Goal: Navigation & Orientation: Find specific page/section

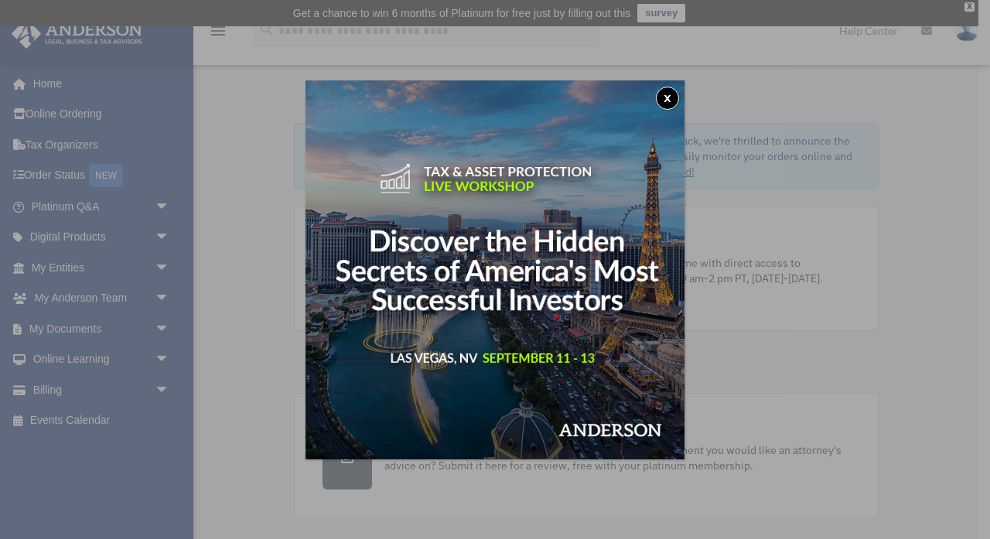
click at [670, 99] on button "x" at bounding box center [667, 98] width 23 height 23
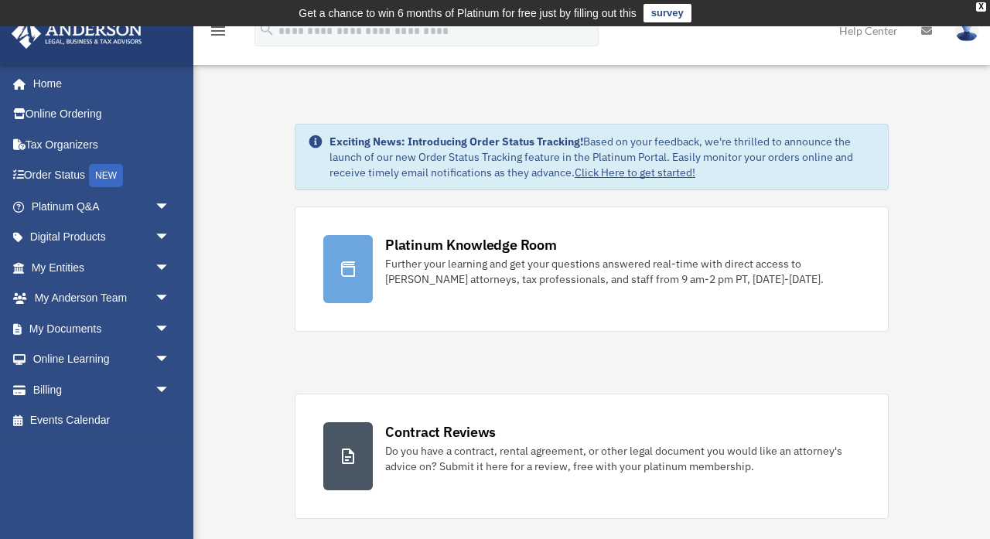
click at [965, 34] on img at bounding box center [966, 30] width 23 height 22
click at [850, 70] on link "[EMAIL_ADDRESS][DOMAIN_NAME]" at bounding box center [895, 79] width 166 height 46
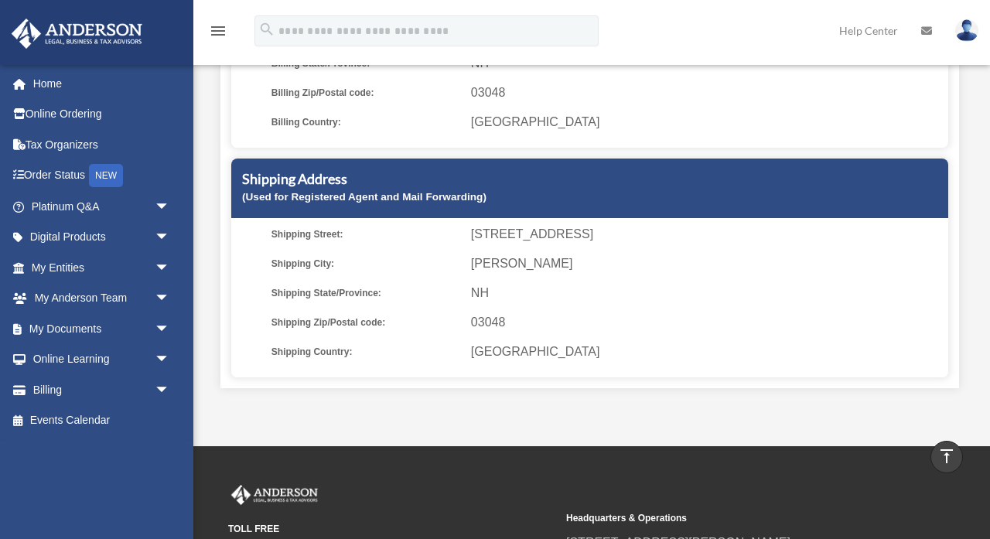
scroll to position [380, 0]
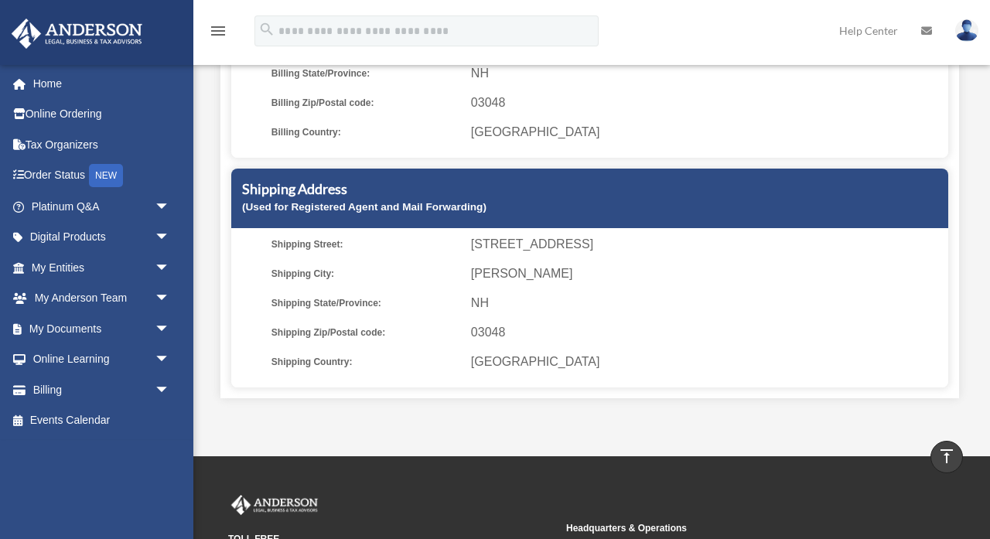
click at [550, 248] on span "663 Valley Rd." at bounding box center [707, 245] width 472 height 22
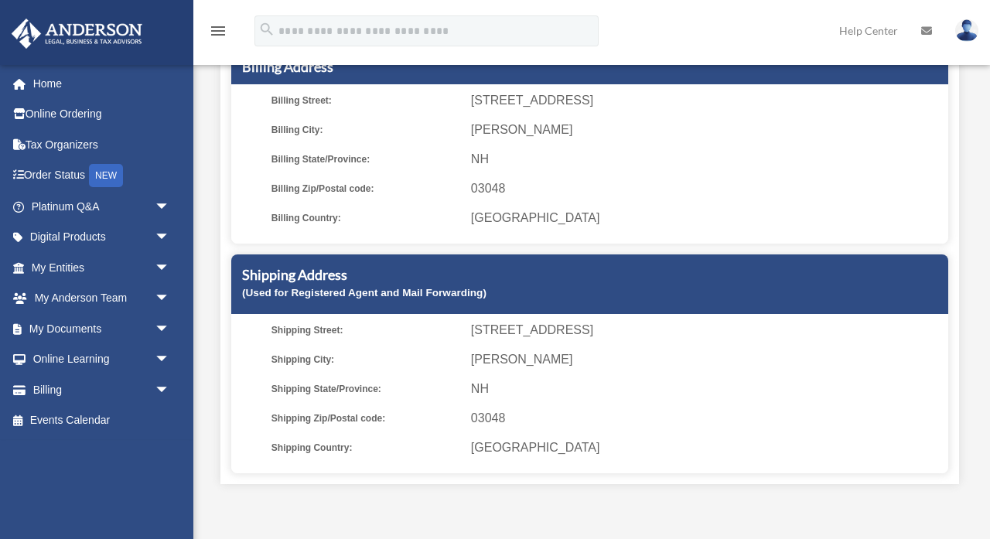
scroll to position [332, 0]
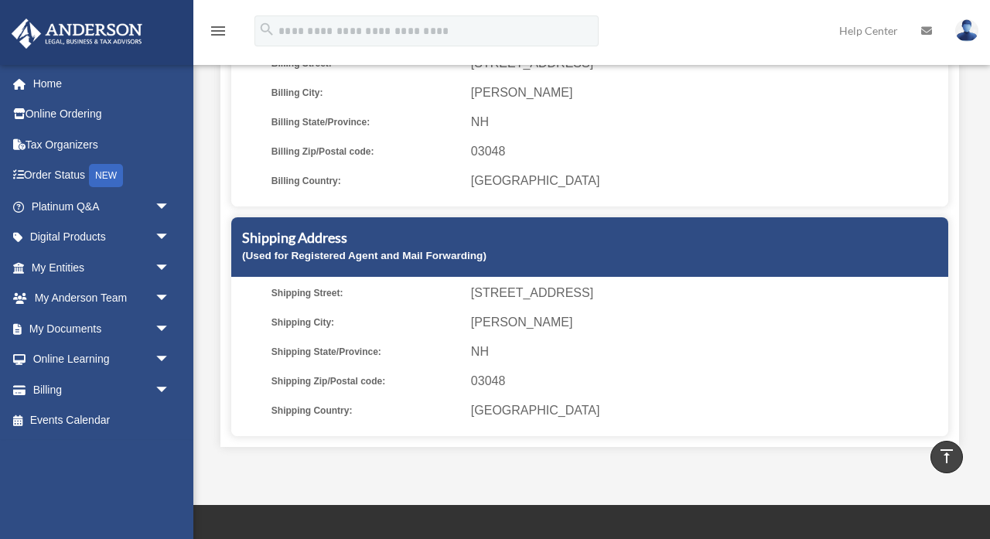
click at [443, 250] on small "(Used for Registered Agent and Mail Forwarding)" at bounding box center [364, 256] width 244 height 12
click at [496, 318] on span "Mason" at bounding box center [707, 323] width 472 height 22
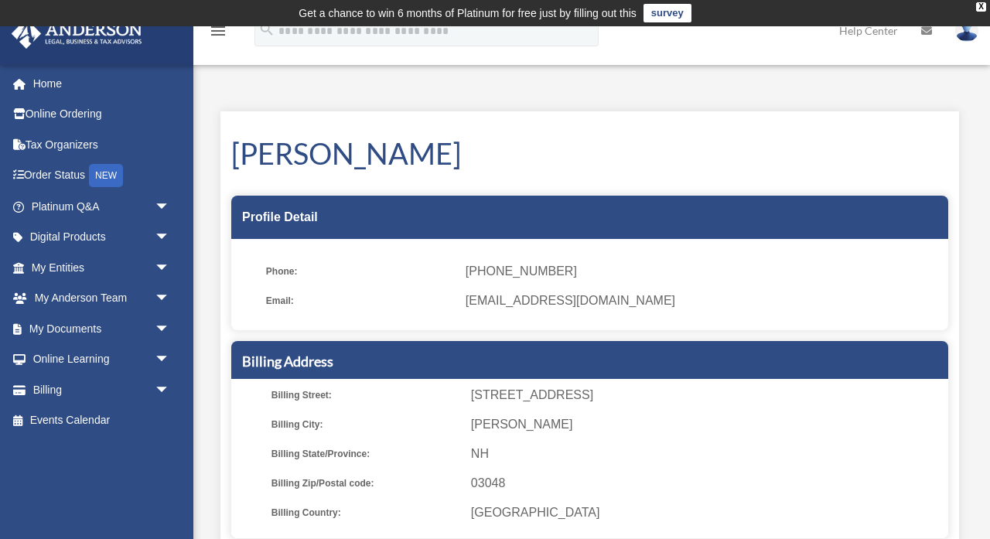
scroll to position [0, 0]
click at [161, 386] on span "arrow_drop_down" at bounding box center [170, 390] width 31 height 32
click at [161, 386] on span "arrow_drop_up" at bounding box center [170, 390] width 31 height 32
click at [795, 88] on div "My Profile date_range Published on Last updated June 7, 2024 March 19, 2020 by …" at bounding box center [591, 441] width 796 height 712
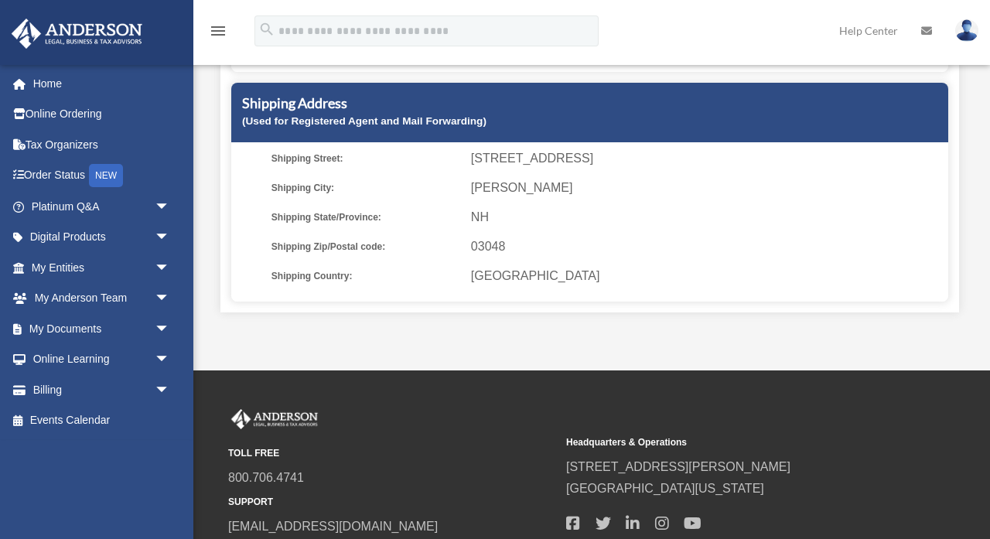
scroll to position [299, 0]
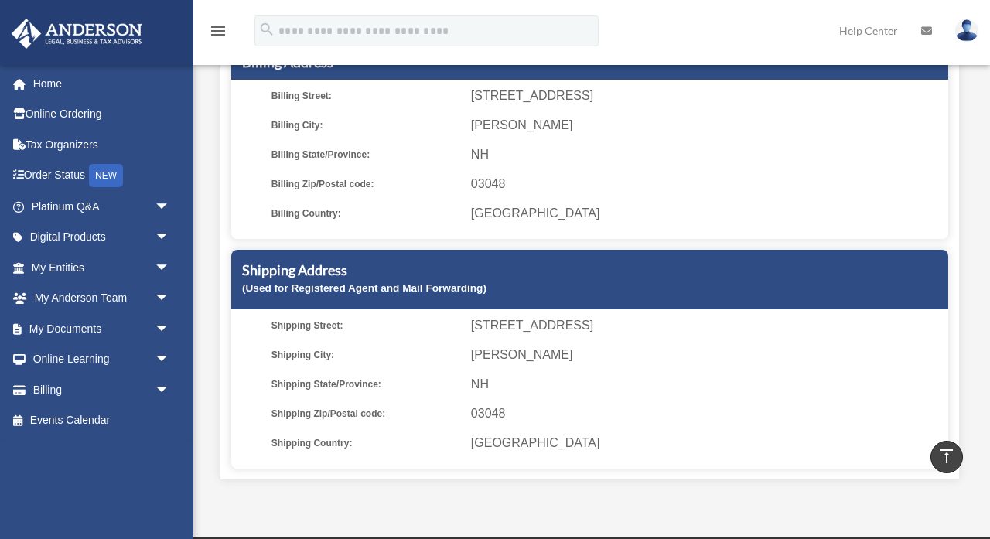
click at [967, 23] on img at bounding box center [966, 30] width 23 height 22
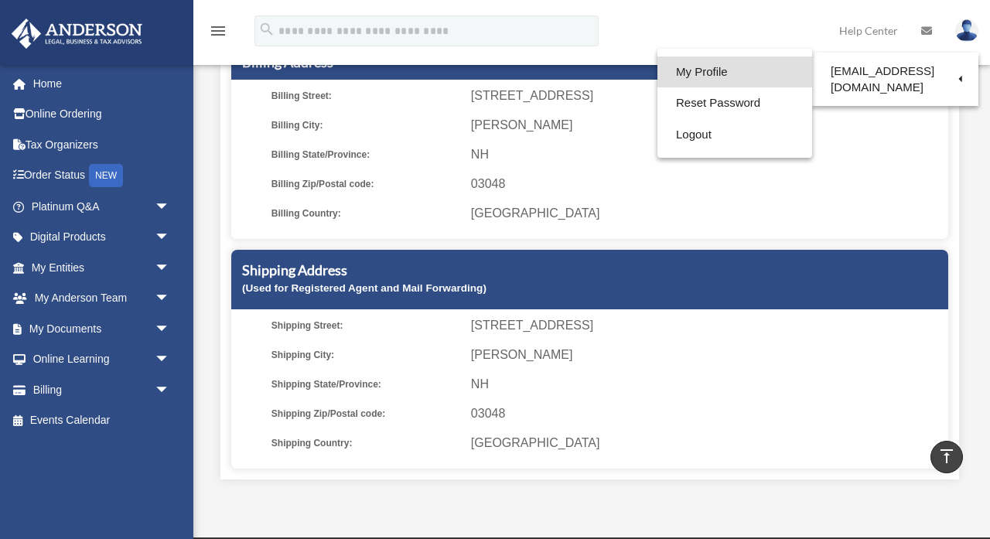
click at [678, 75] on link "My Profile" at bounding box center [734, 72] width 155 height 32
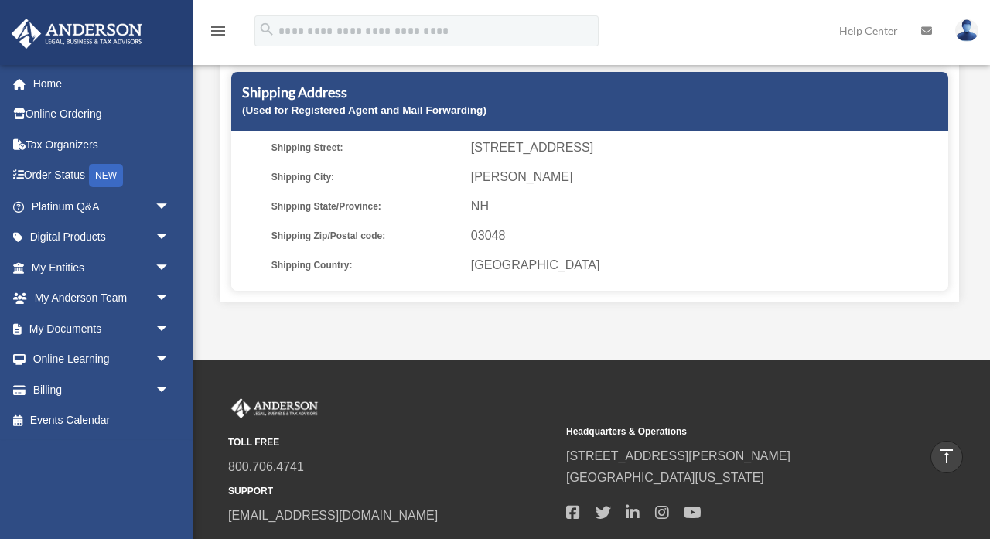
scroll to position [472, 0]
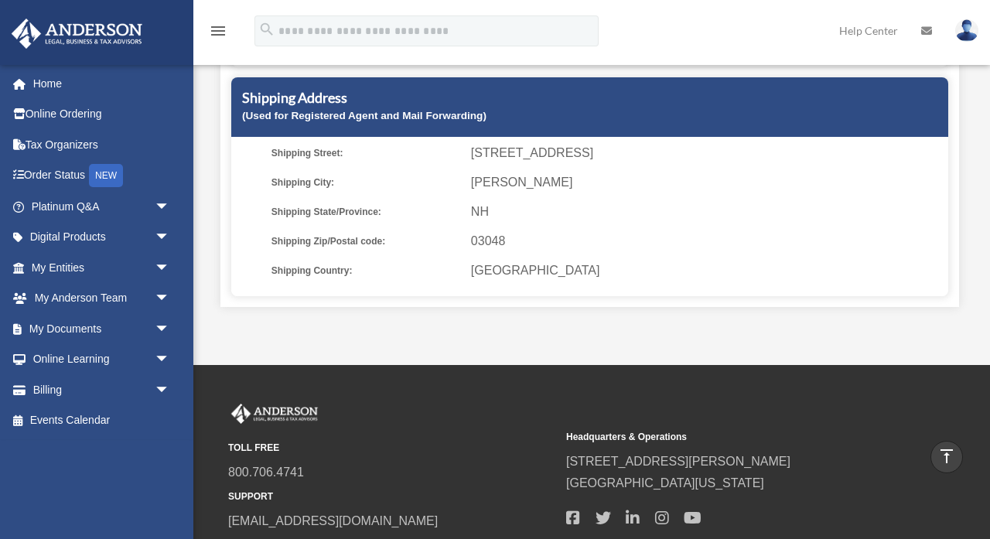
click at [498, 261] on span "[GEOGRAPHIC_DATA]" at bounding box center [707, 271] width 472 height 22
click at [493, 247] on span "03048" at bounding box center [707, 241] width 472 height 22
click at [476, 110] on small "(Used for Registered Agent and Mail Forwarding)" at bounding box center [364, 116] width 244 height 12
click at [877, 93] on h5 "Shipping Address" at bounding box center [589, 97] width 695 height 19
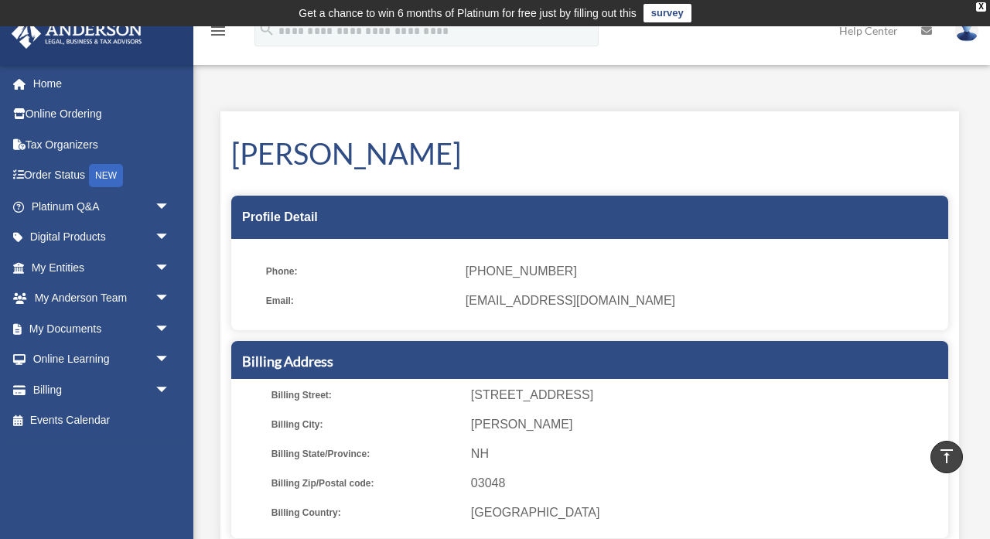
scroll to position [0, 0]
click at [533, 397] on span "663 Valley Road" at bounding box center [707, 395] width 472 height 22
click at [968, 32] on img at bounding box center [966, 30] width 23 height 22
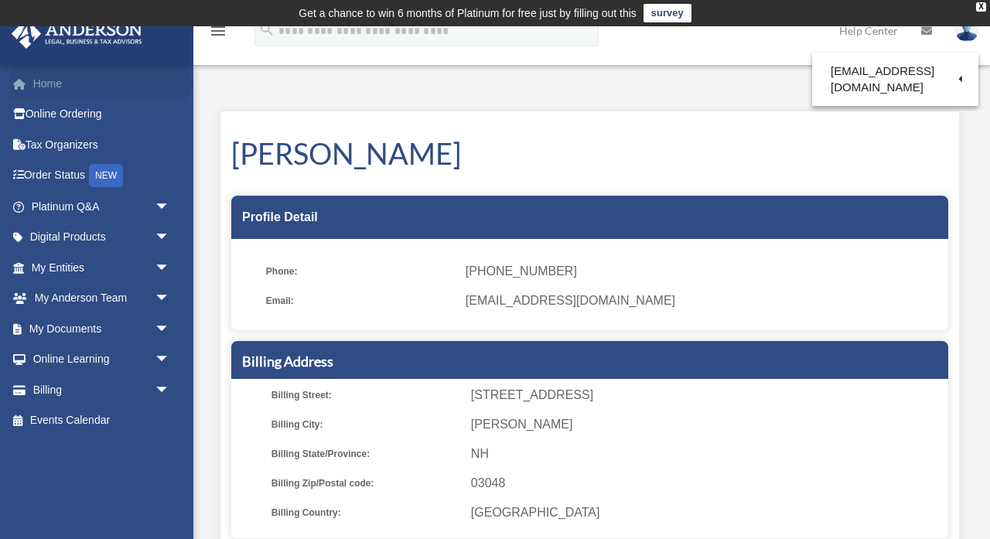
click at [63, 84] on link "Home" at bounding box center [102, 83] width 182 height 31
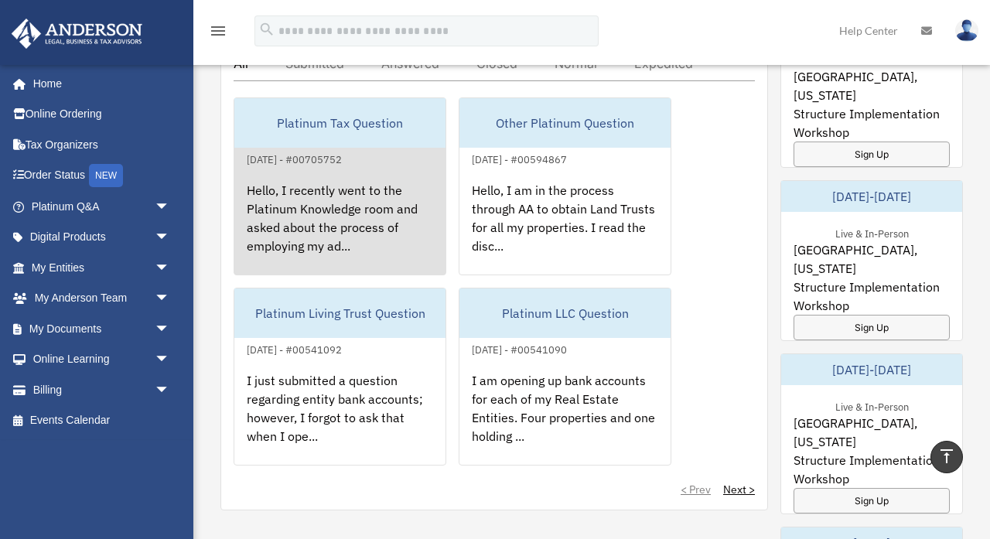
scroll to position [965, 0]
click at [362, 234] on div "Hello, I recently went to the Platinum Knowledge room and asked about the proce…" at bounding box center [339, 228] width 211 height 121
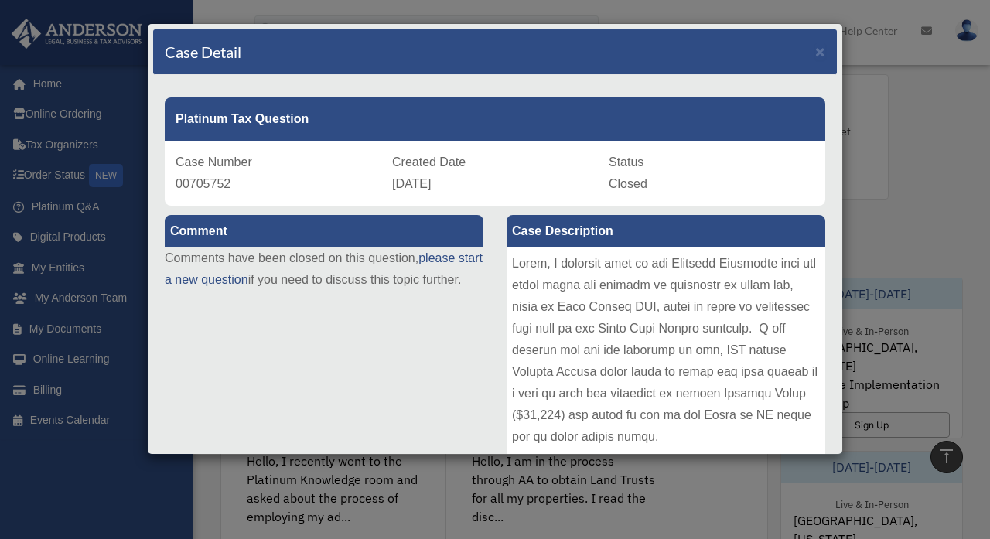
scroll to position [530, 0]
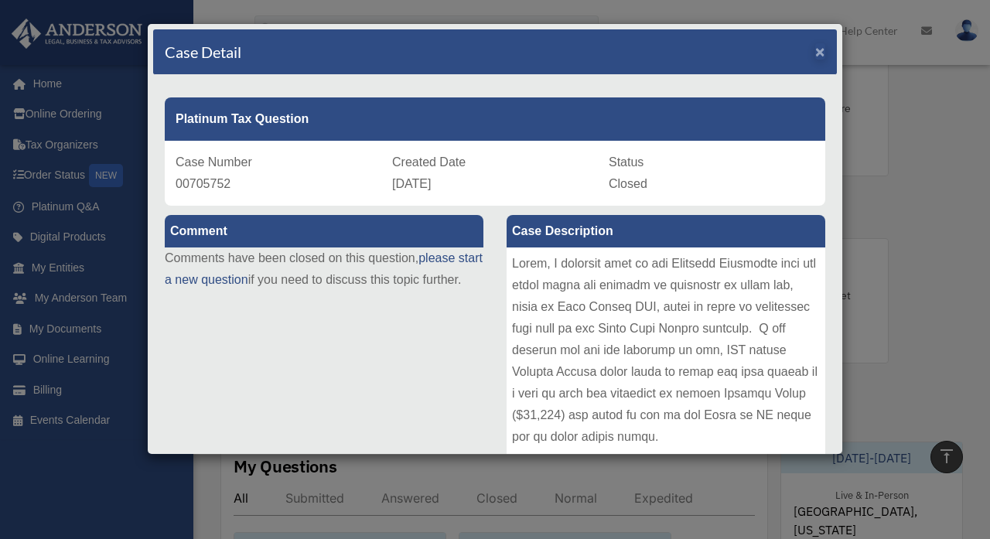
click at [821, 53] on span "×" at bounding box center [820, 52] width 10 height 18
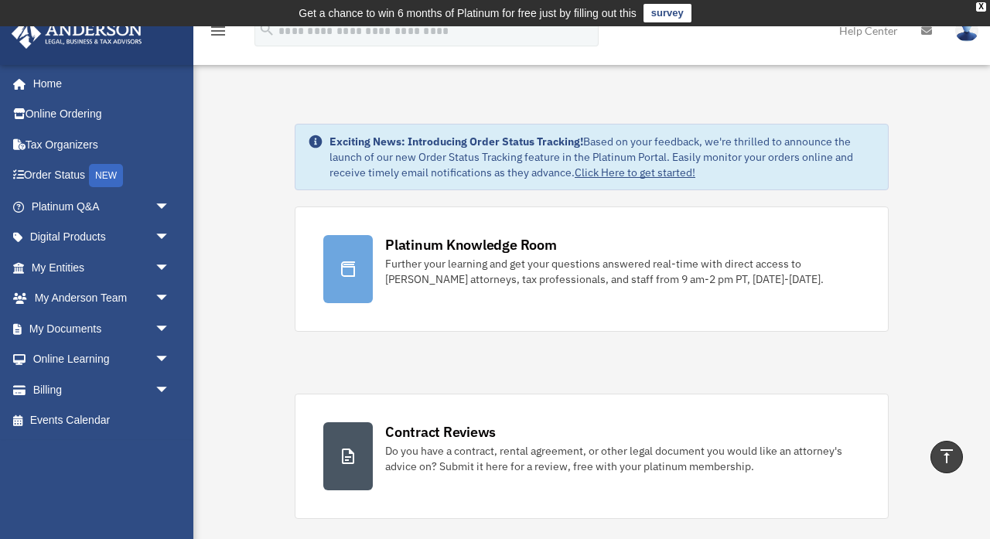
scroll to position [0, 0]
